Goal: Information Seeking & Learning: Find specific fact

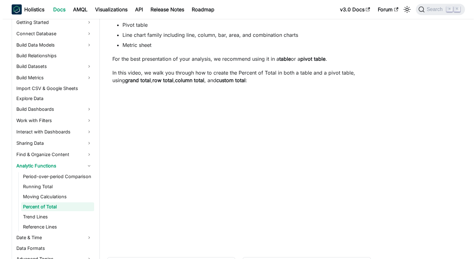
scroll to position [50, 0]
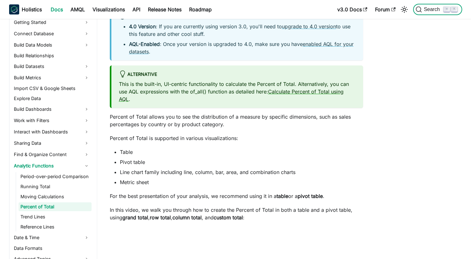
click at [424, 10] on span "Search" at bounding box center [433, 10] width 22 height 6
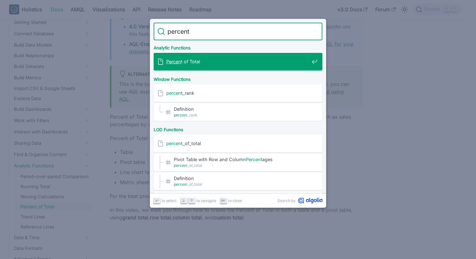
type input "percenti"
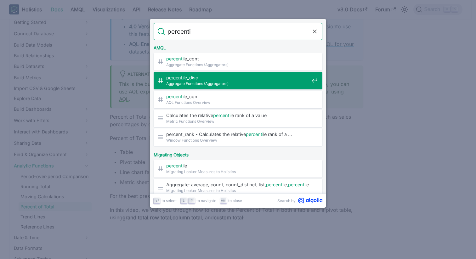
click at [241, 77] on span "percenti le_disc​" at bounding box center [237, 78] width 143 height 6
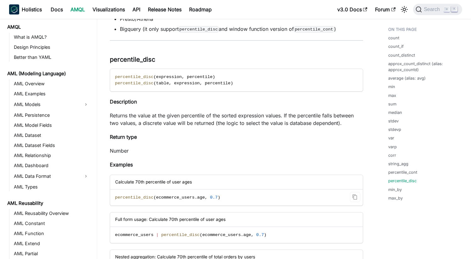
scroll to position [3415, 0]
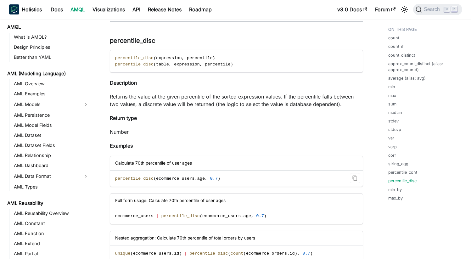
drag, startPoint x: 227, startPoint y: 180, endPoint x: 223, endPoint y: 180, distance: 4.1
click at [227, 180] on code "percentile_disc ( ecommerce_users . age , [DEMOGRAPHIC_DATA].7 )" at bounding box center [236, 179] width 252 height 16
drag, startPoint x: 223, startPoint y: 180, endPoint x: 115, endPoint y: 178, distance: 107.7
click at [115, 178] on code "percentile_disc ( ecommerce_users . age , [DEMOGRAPHIC_DATA].7 )" at bounding box center [236, 179] width 252 height 16
copy span "percentile_disc ( ecommerce_users . age , [DEMOGRAPHIC_DATA].7 )"
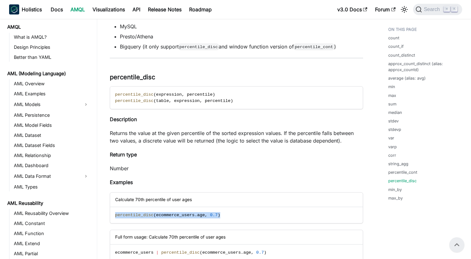
scroll to position [3375, 0]
